Goal: Navigation & Orientation: Find specific page/section

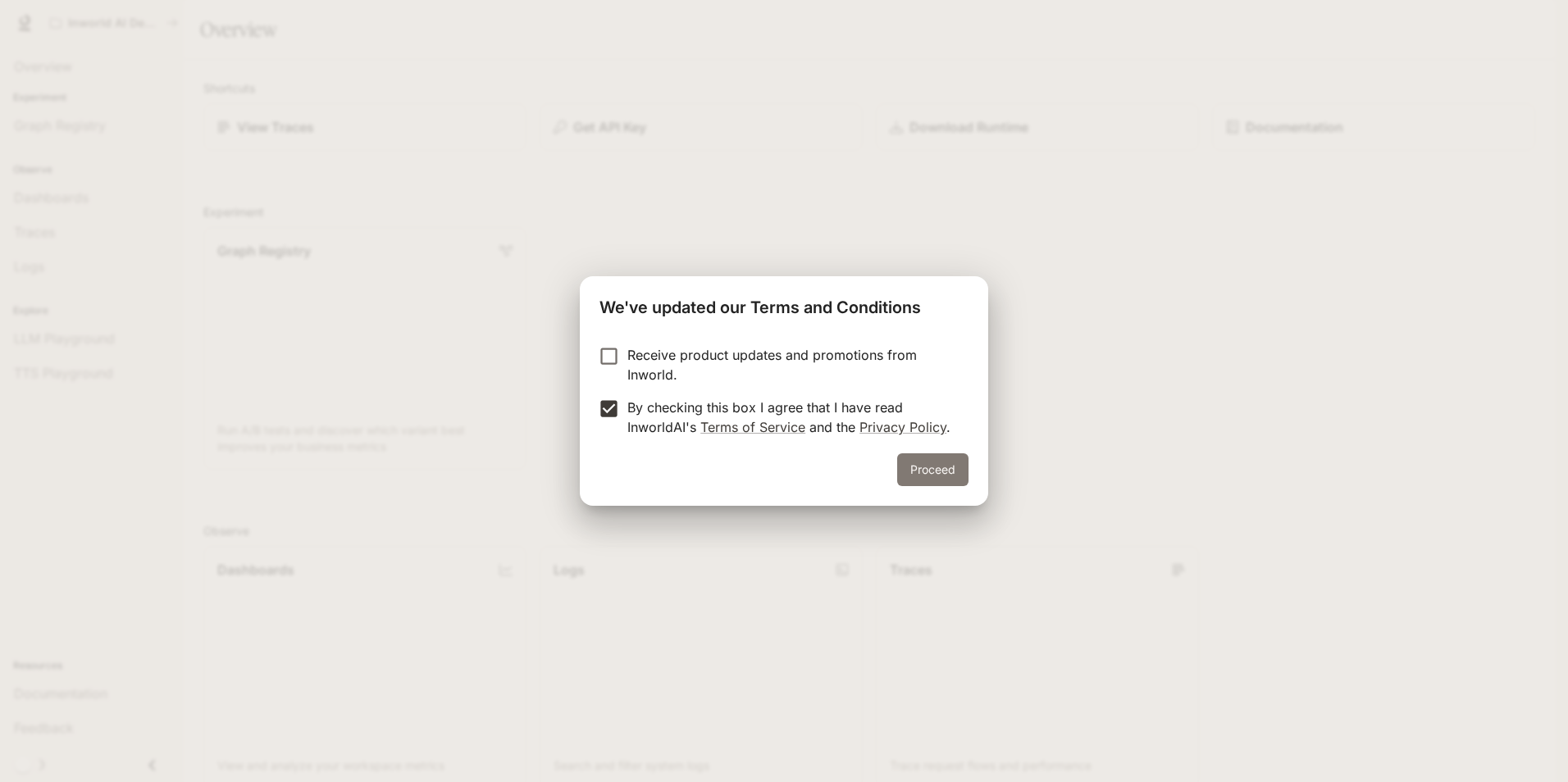
click at [920, 473] on button "Proceed" at bounding box center [933, 470] width 71 height 33
click at [928, 465] on button "Proceed" at bounding box center [933, 470] width 71 height 33
click at [905, 461] on button "Proceed" at bounding box center [933, 470] width 71 height 33
click at [1044, 419] on div "Terms and Conditions Receive product updates and promotions from Inworld. By ch…" at bounding box center [784, 391] width 1568 height 782
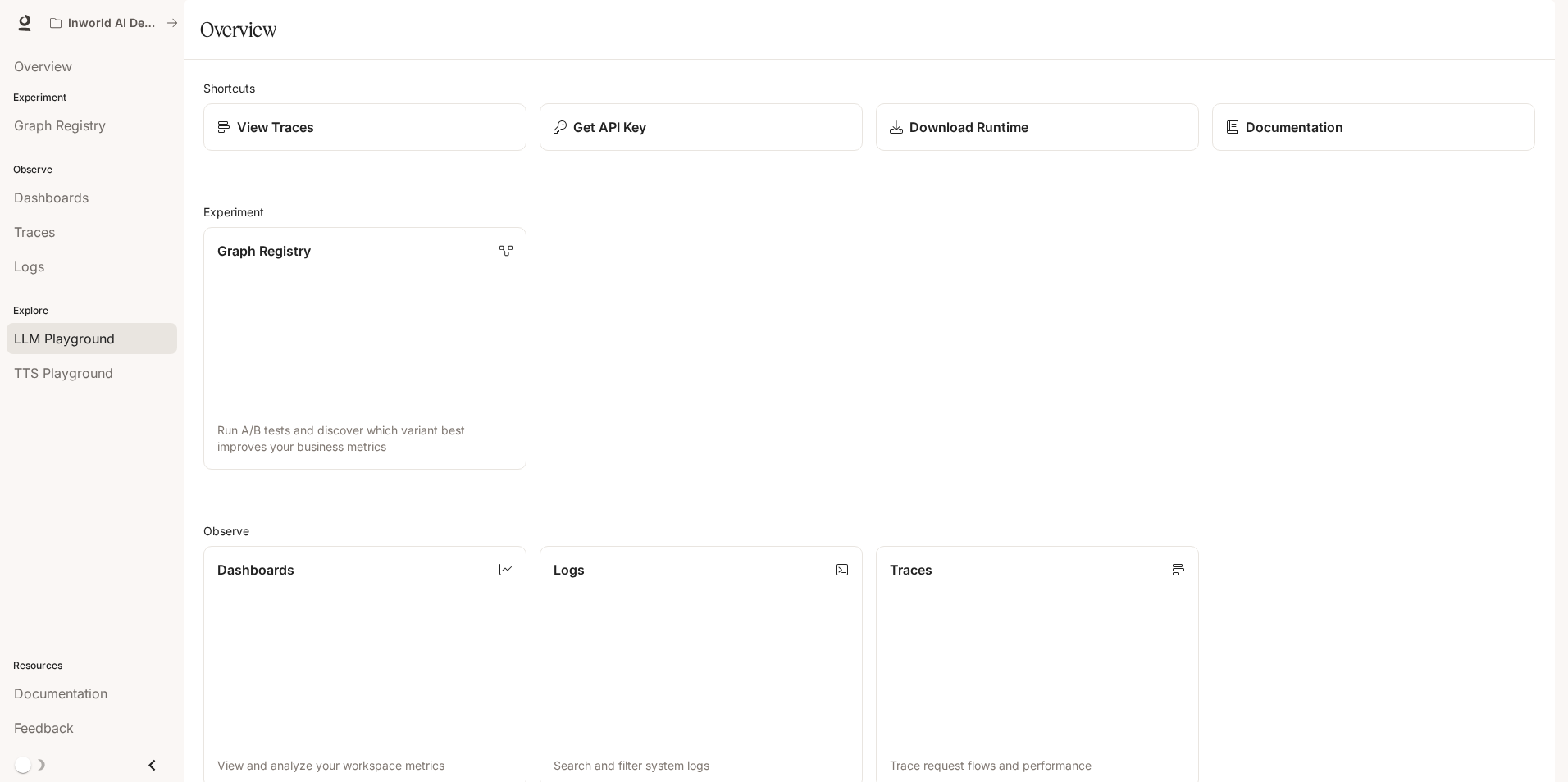
click at [87, 326] on link "LLM Playground" at bounding box center [92, 339] width 171 height 31
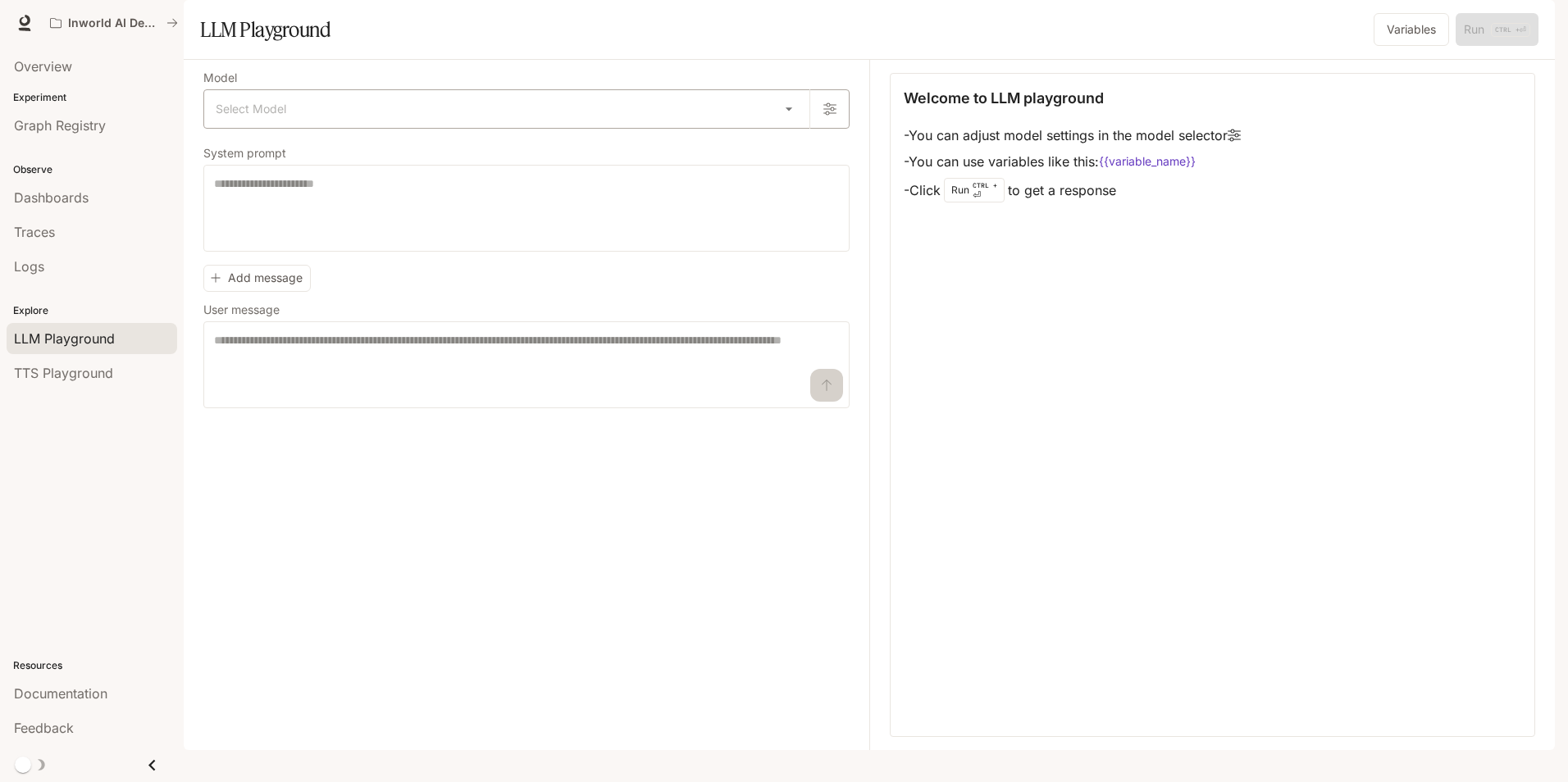
click at [478, 147] on body "Skip to main content Inworld AI Demos Documentation Documentation Portal Overvi…" at bounding box center [784, 391] width 1568 height 782
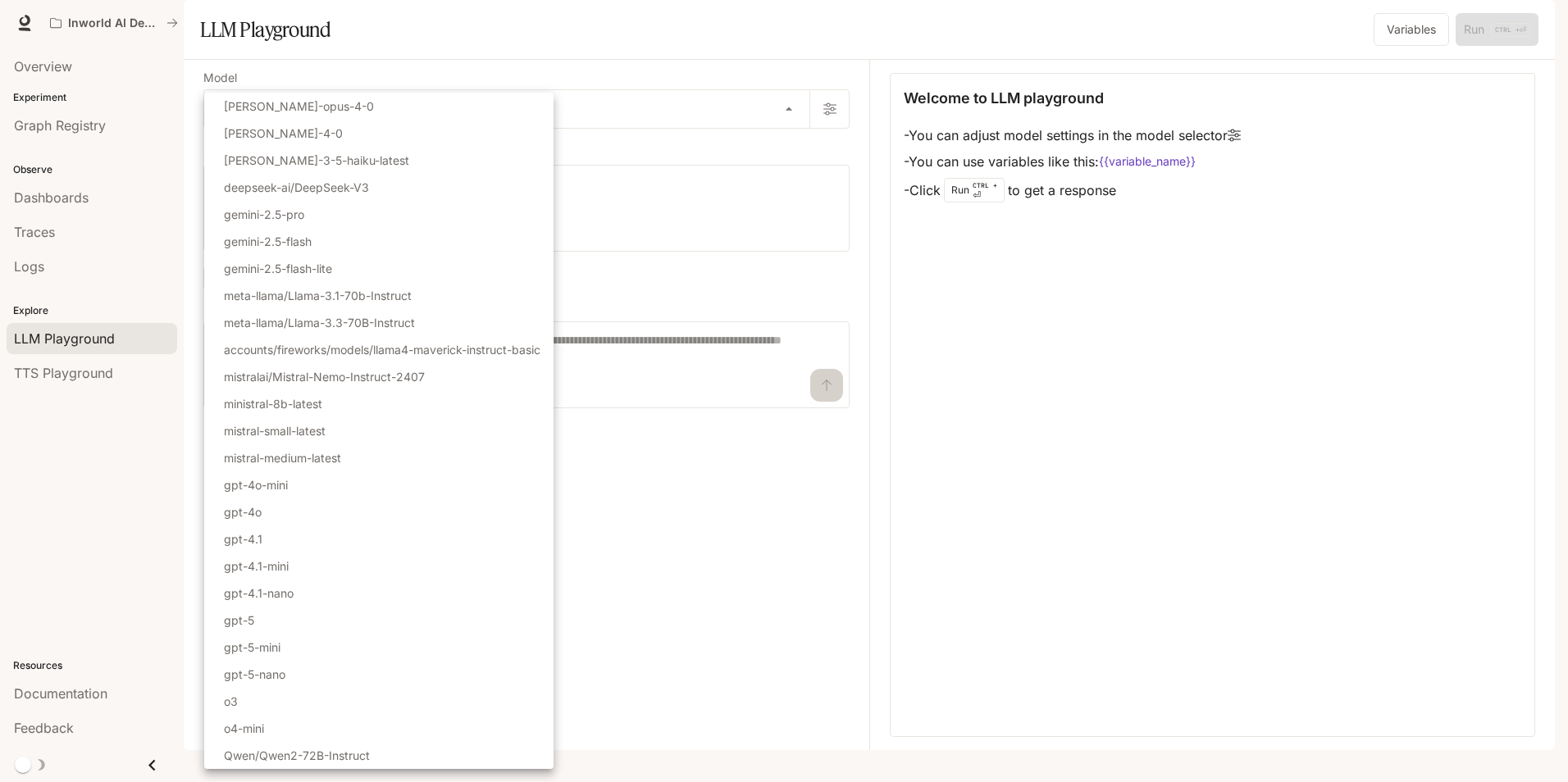
click at [684, 131] on div at bounding box center [784, 391] width 1568 height 782
